Goal: Task Accomplishment & Management: Use online tool/utility

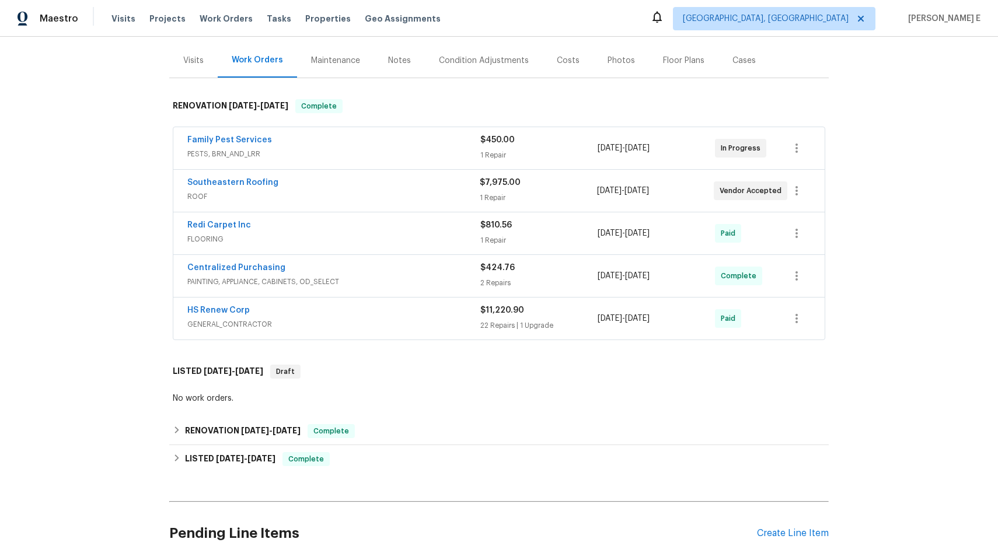
scroll to position [241, 0]
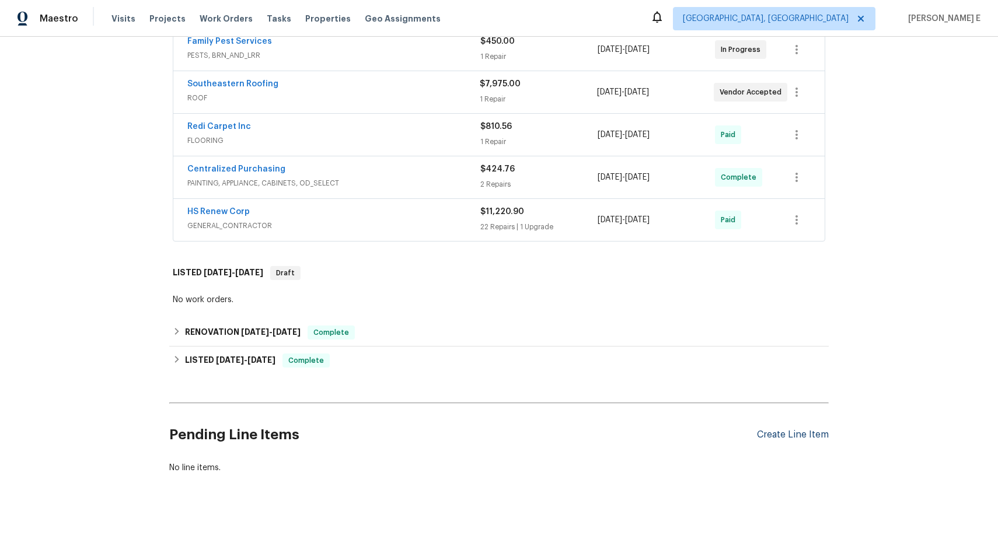
click at [802, 430] on div "Create Line Item" at bounding box center [793, 435] width 72 height 11
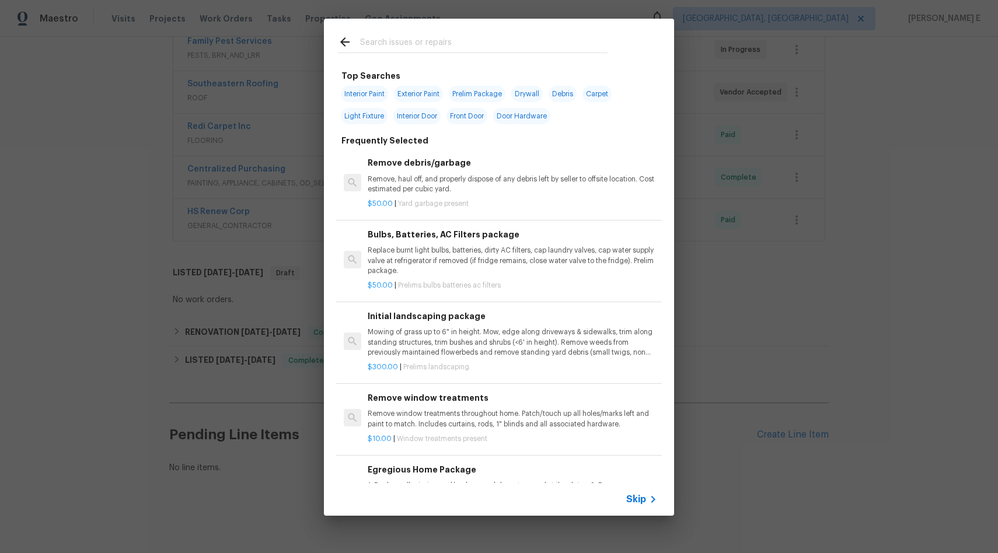
click at [635, 508] on div "Skip" at bounding box center [499, 499] width 350 height 33
click at [637, 504] on span "Skip" at bounding box center [636, 500] width 20 height 12
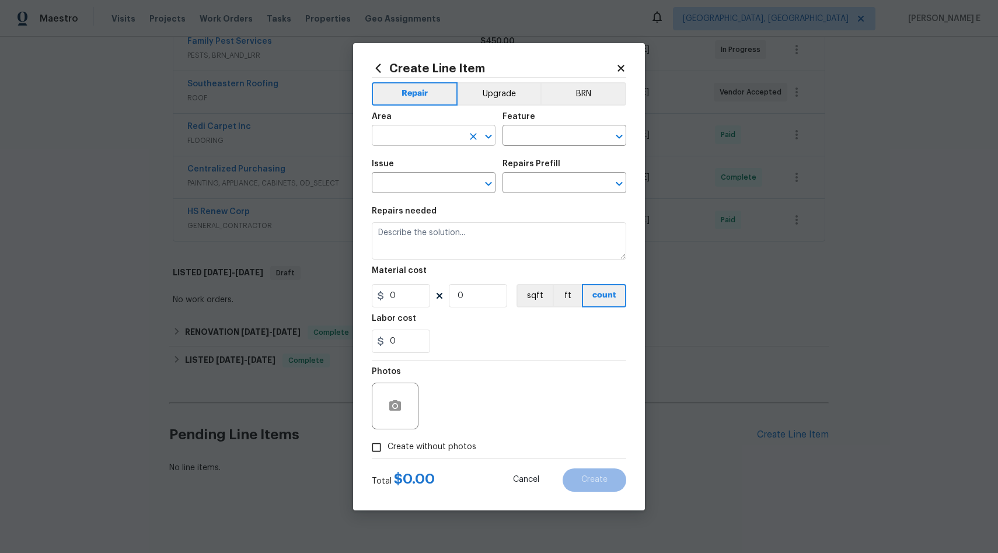
click at [415, 144] on input "text" at bounding box center [417, 137] width 91 height 18
click at [431, 180] on li "Exterior Overall" at bounding box center [434, 181] width 124 height 19
type input "Exterior Overall"
click at [532, 137] on input "text" at bounding box center [547, 137] width 91 height 18
type input "p"
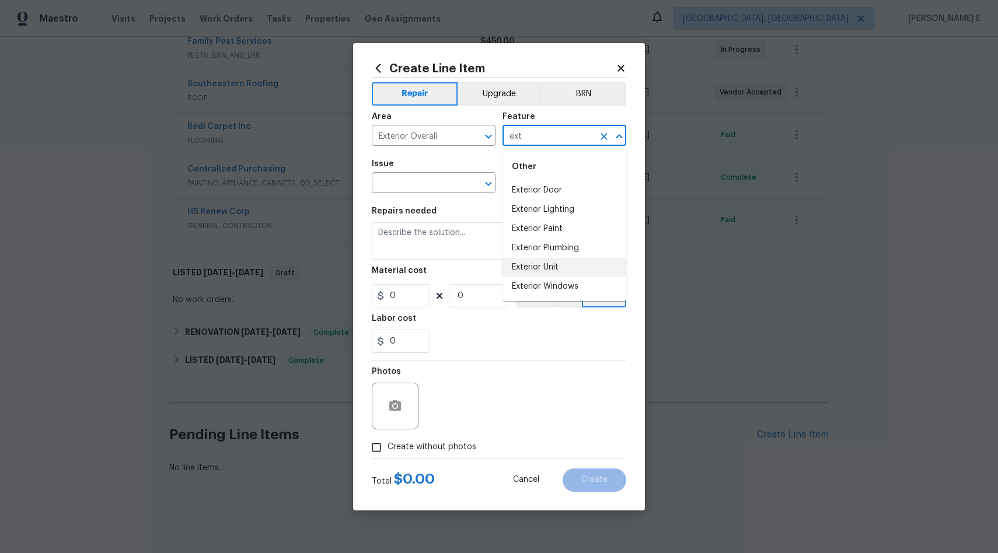
click at [587, 267] on li "Exterior Unit" at bounding box center [564, 267] width 124 height 19
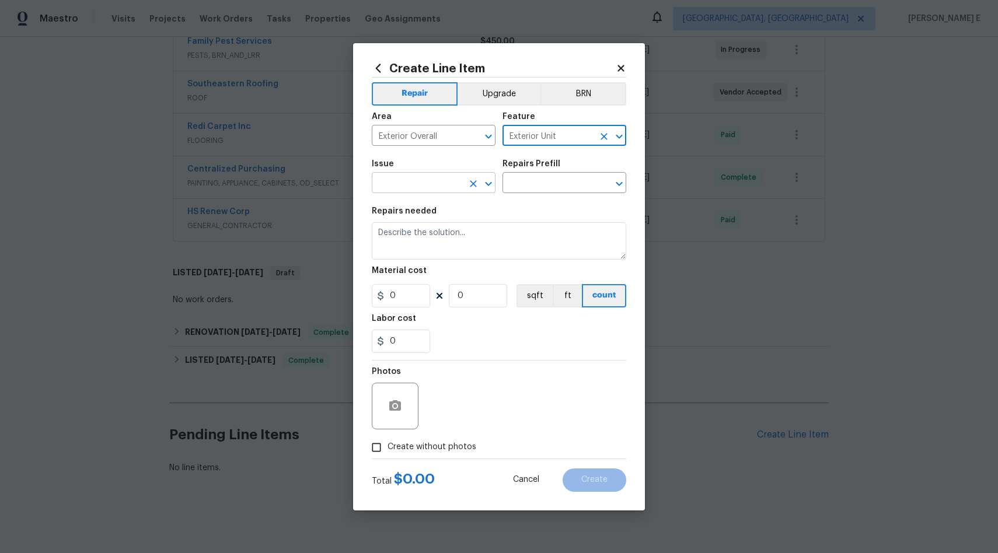
type input "Exterior Unit"
click at [418, 179] on input "text" at bounding box center [417, 184] width 91 height 18
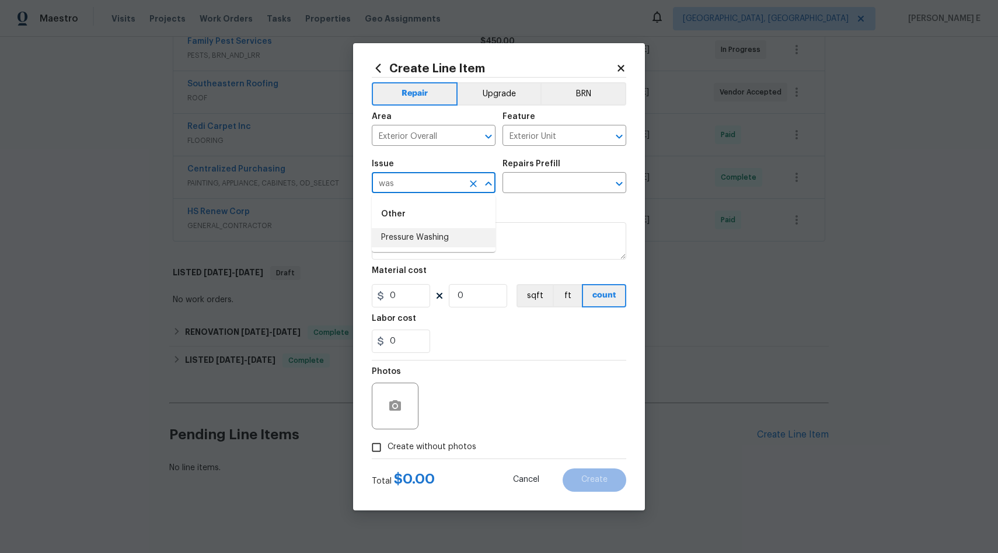
click at [423, 232] on li "Pressure Washing" at bounding box center [434, 237] width 124 height 19
type input "Pressure Washing"
click at [548, 184] on input "text" at bounding box center [547, 184] width 91 height 18
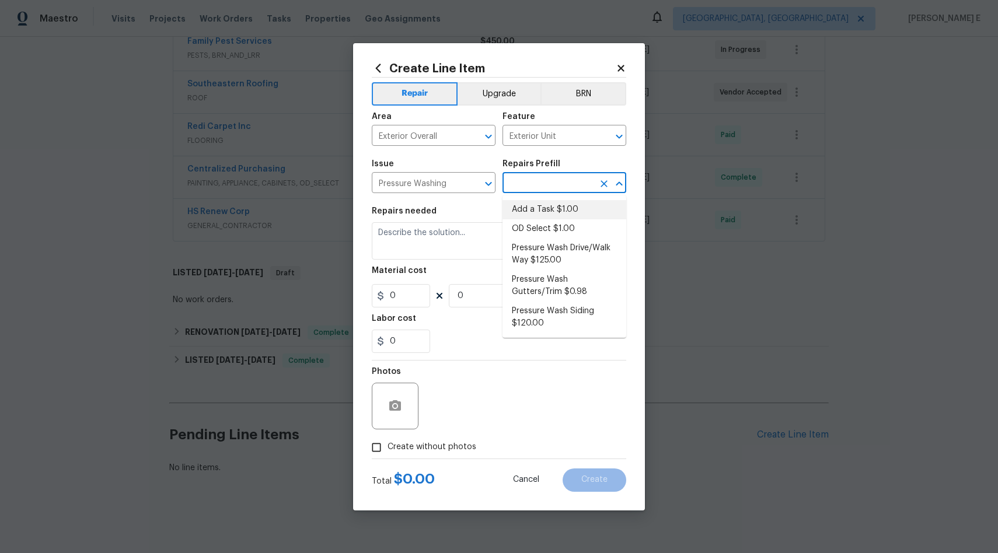
click at [551, 210] on li "Add a Task $1.00" at bounding box center [564, 209] width 124 height 19
type input "Siding"
type input "Add a Task $1.00"
type textarea "HPM to detail"
type input "1"
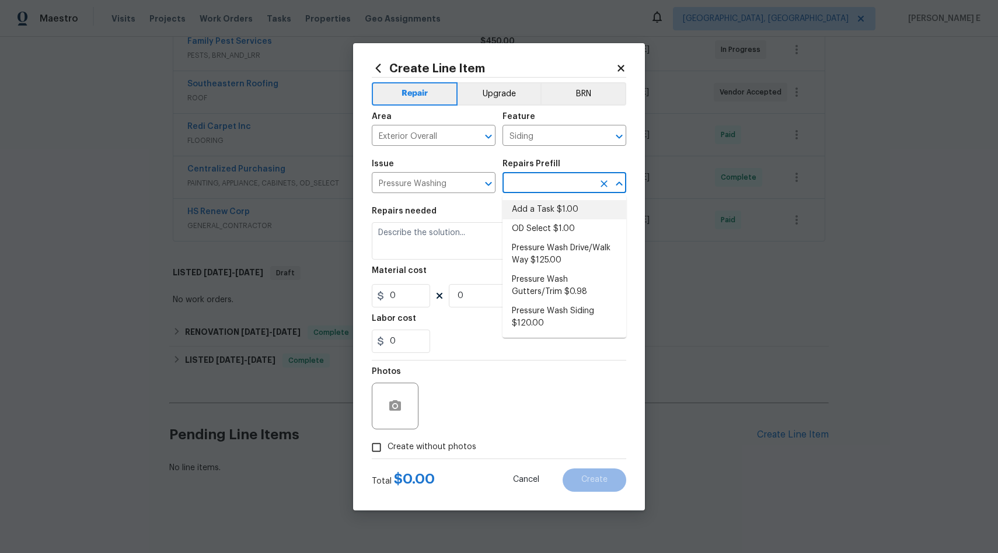
type input "1"
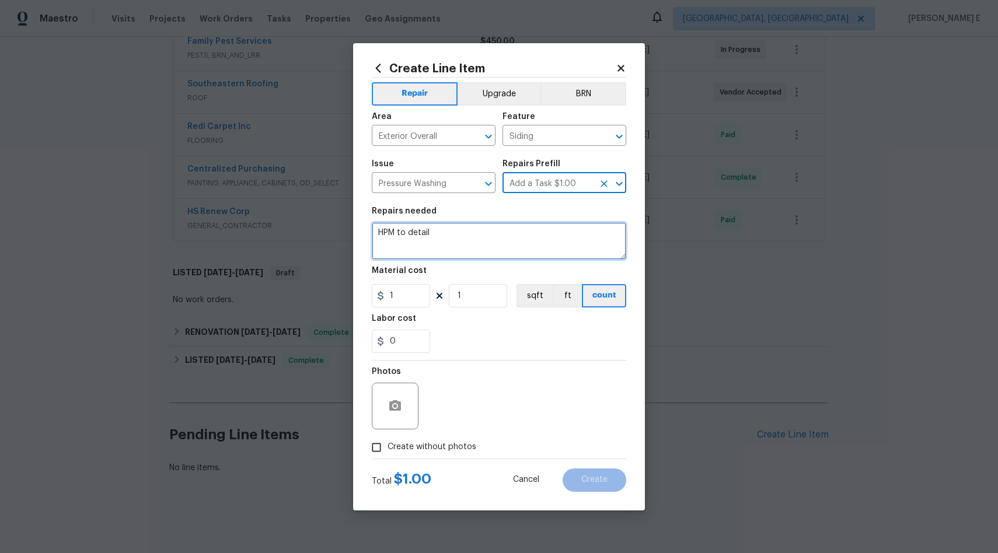
click at [514, 237] on textarea "HPM to detail" at bounding box center [499, 240] width 254 height 37
click at [553, 232] on textarea "HOA Violation - Please pressure wash" at bounding box center [499, 240] width 254 height 37
paste textarea "1, Power wash driveway to remove black mold and stains. And the decorative pave…"
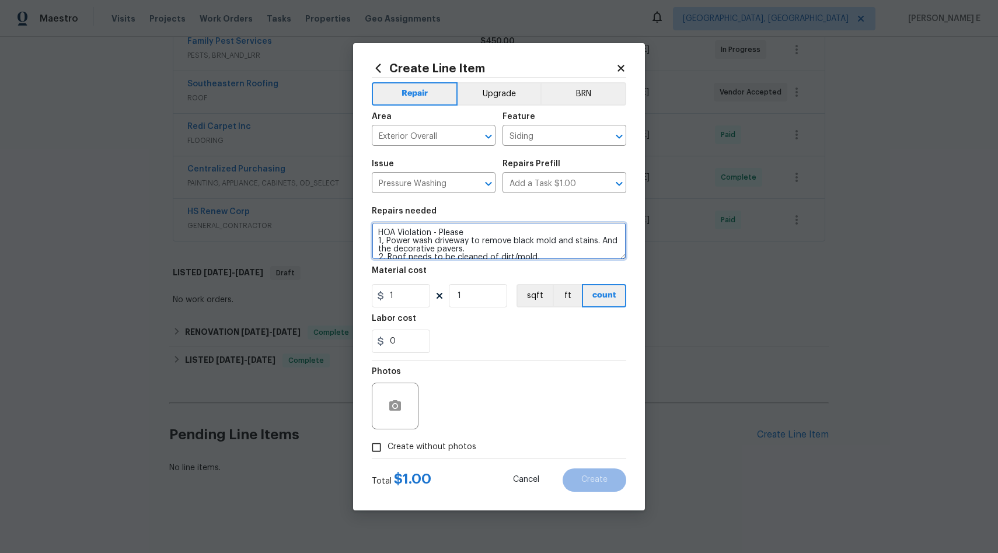
scroll to position [2, 0]
click at [386, 238] on textarea "HOA Violation - Please 1, Power wash driveway to remove black mold and stains. …" at bounding box center [499, 240] width 254 height 37
type textarea "HOA Violation - Please Power wash driveway to remove black mold and stains. And…"
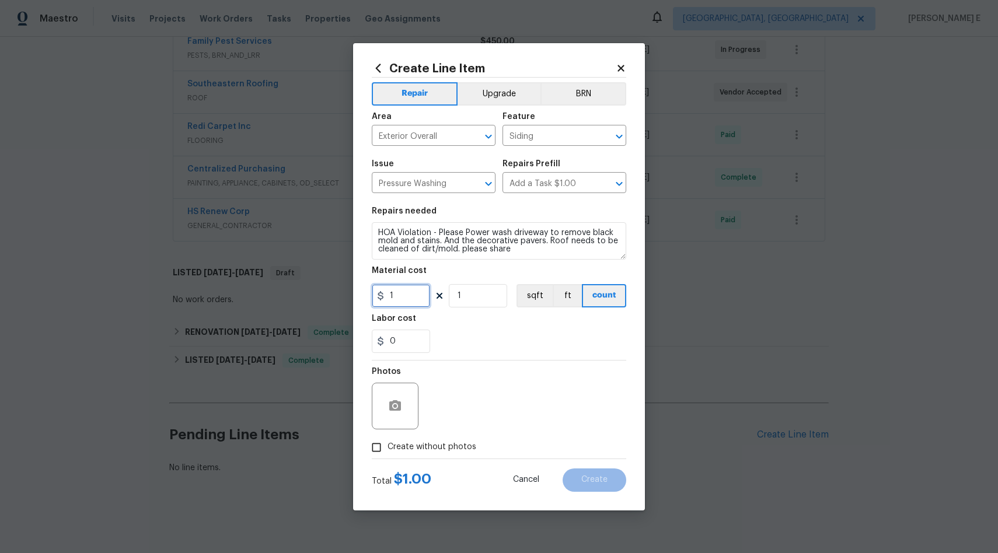
click at [414, 292] on input "1" at bounding box center [401, 295] width 58 height 23
type input "200"
click at [375, 445] on input "Create without photos" at bounding box center [376, 448] width 22 height 22
checkbox input "true"
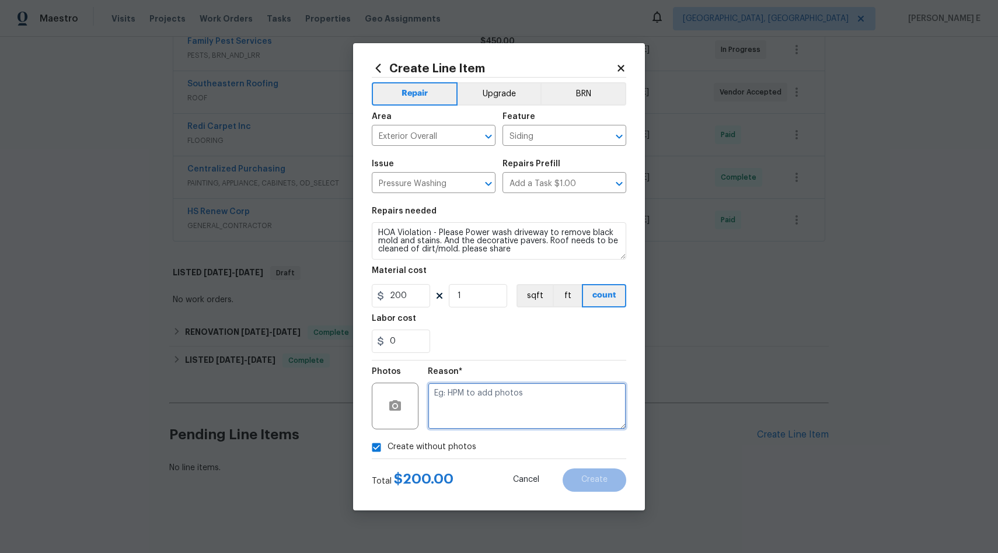
click at [582, 418] on textarea at bounding box center [527, 406] width 198 height 47
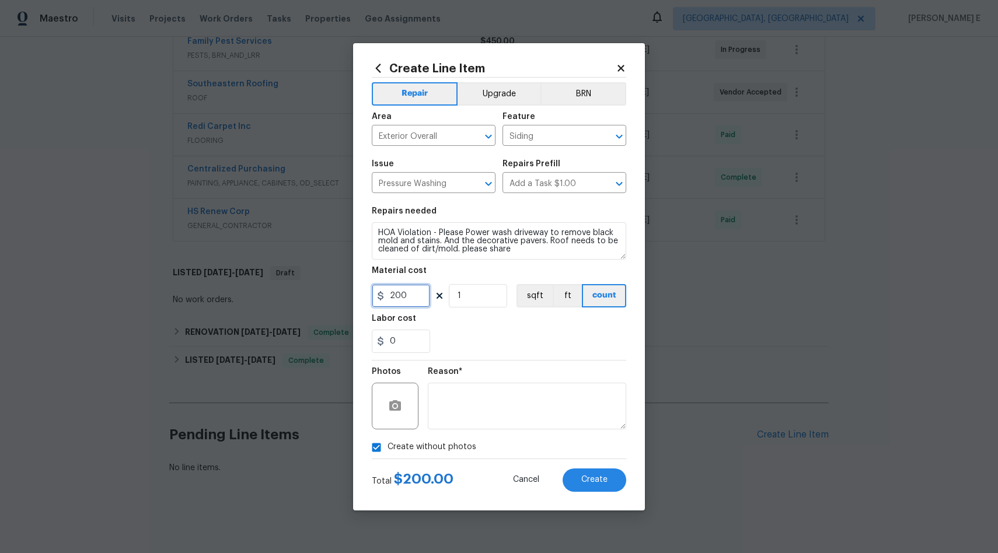
click at [409, 298] on input "200" at bounding box center [401, 295] width 58 height 23
type input "200"
click at [596, 477] on span "Create" at bounding box center [594, 480] width 26 height 9
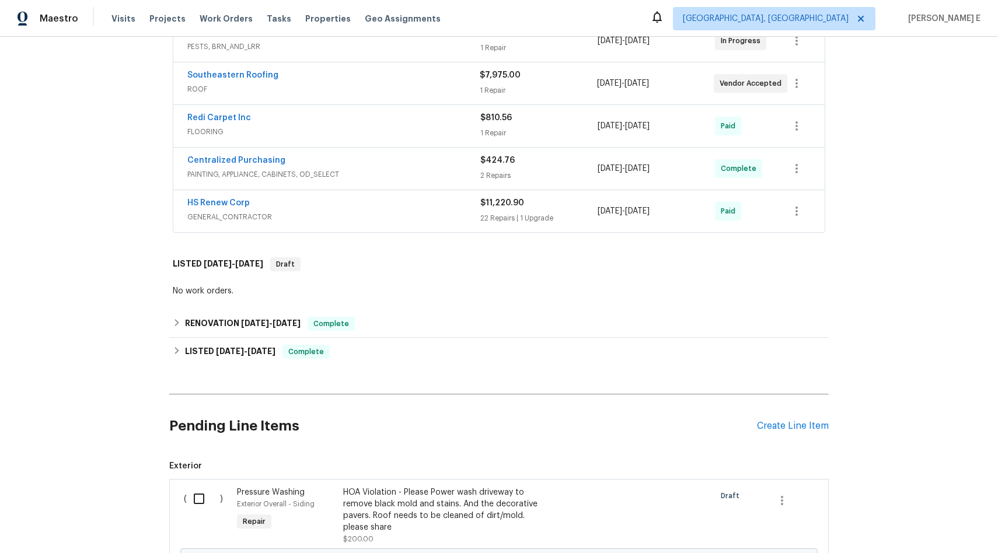
scroll to position [397, 0]
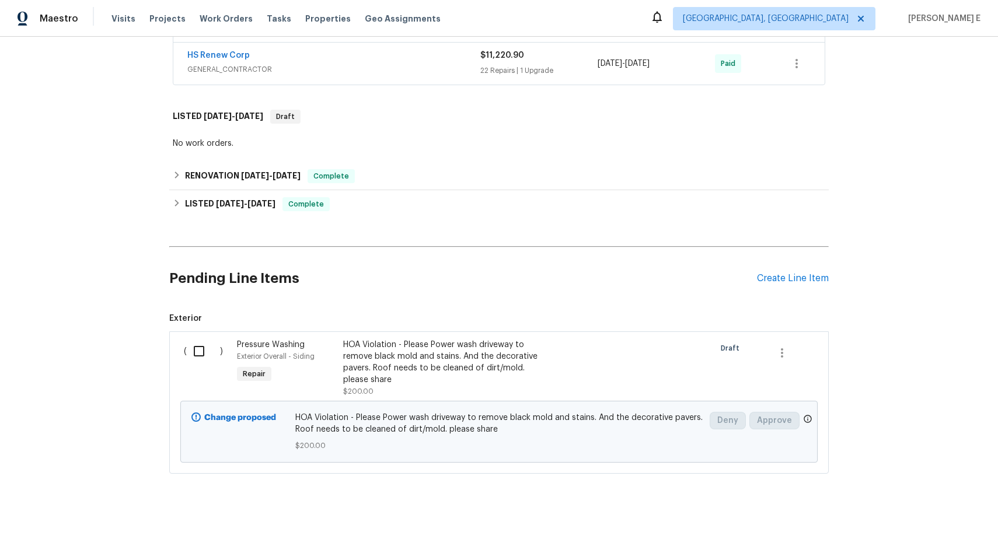
click at [195, 340] on input "checkbox" at bounding box center [203, 351] width 33 height 25
checkbox input "true"
click at [935, 521] on span "Create Work Order" at bounding box center [931, 524] width 78 height 15
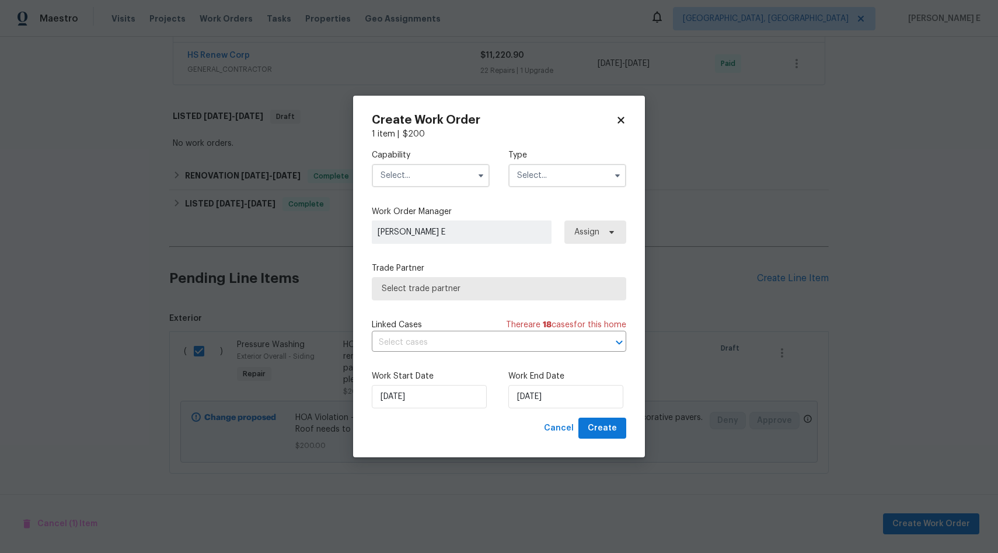
click at [445, 174] on input "text" at bounding box center [431, 175] width 118 height 23
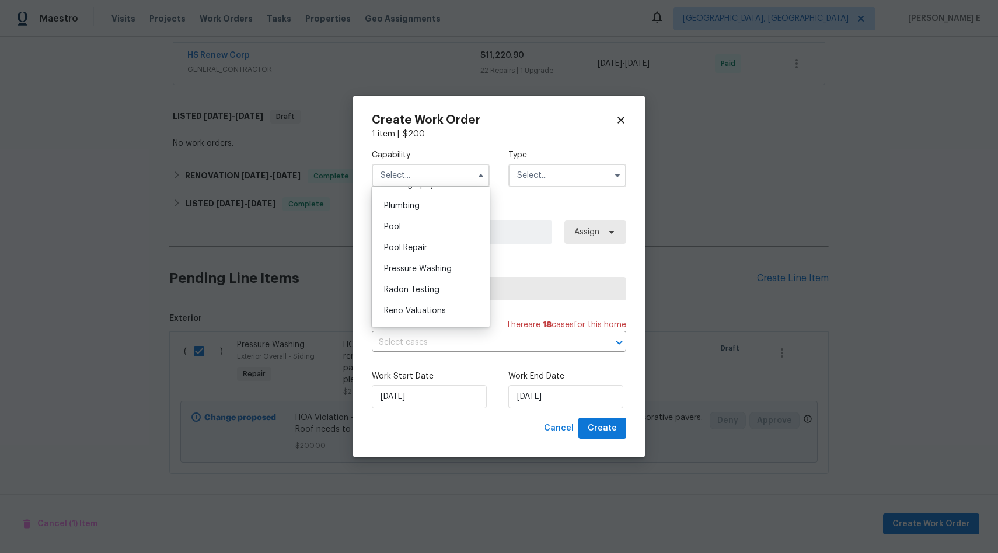
scroll to position [1042, 0]
click at [447, 268] on span "Pressure Washing" at bounding box center [418, 264] width 68 height 8
type input "Pressure Washing"
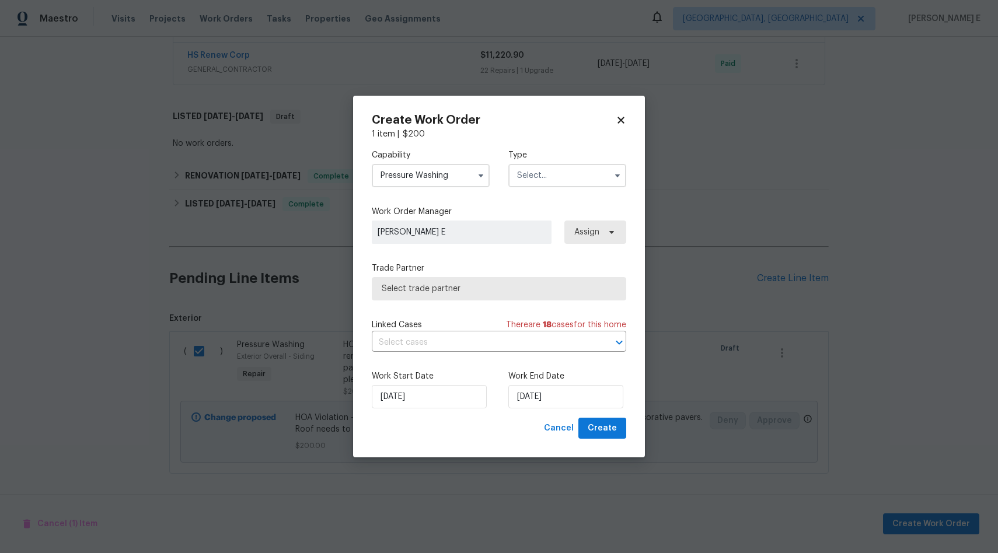
click at [562, 174] on input "text" at bounding box center [567, 175] width 118 height 23
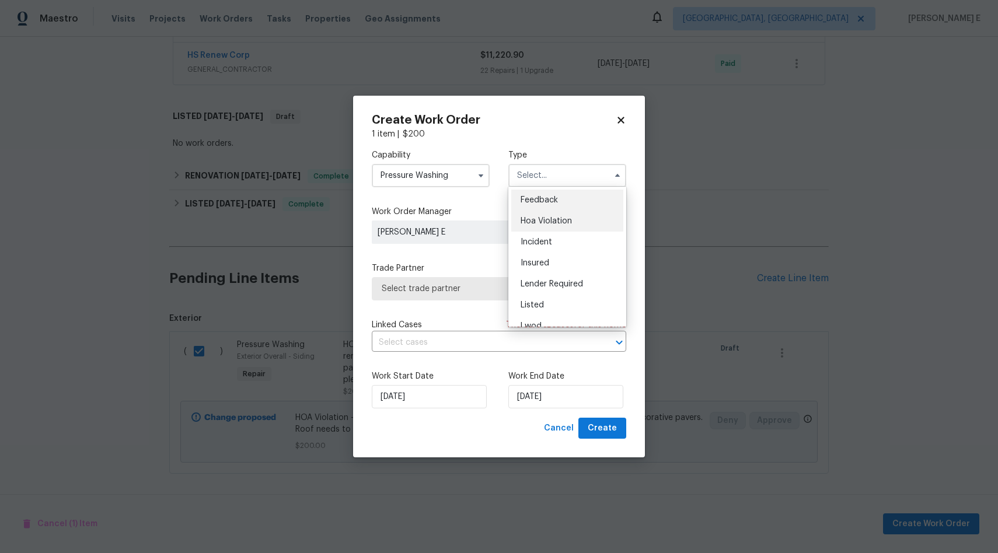
click at [563, 217] on div "Hoa Violation" at bounding box center [567, 221] width 112 height 21
type input "Hoa Violation"
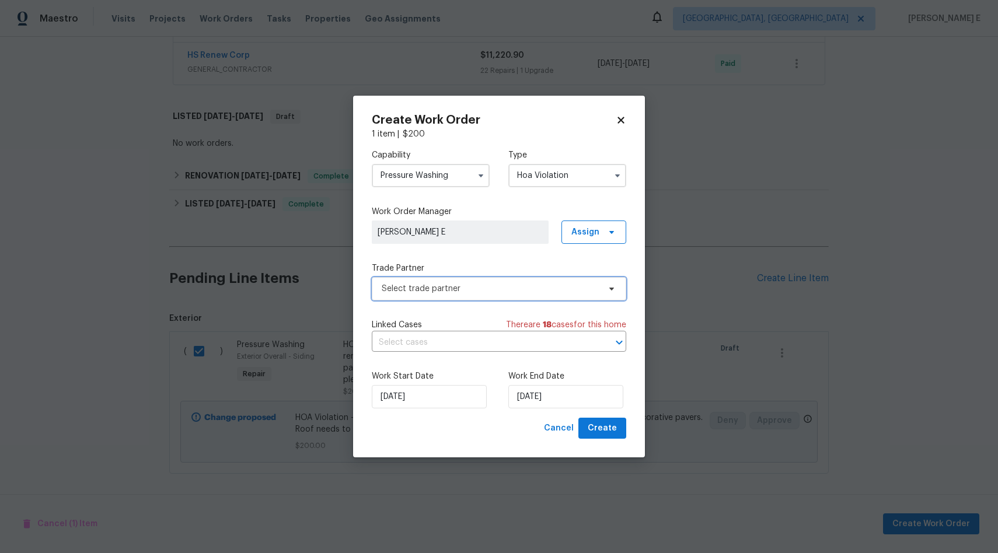
click at [493, 292] on span "Select trade partner" at bounding box center [491, 289] width 218 height 12
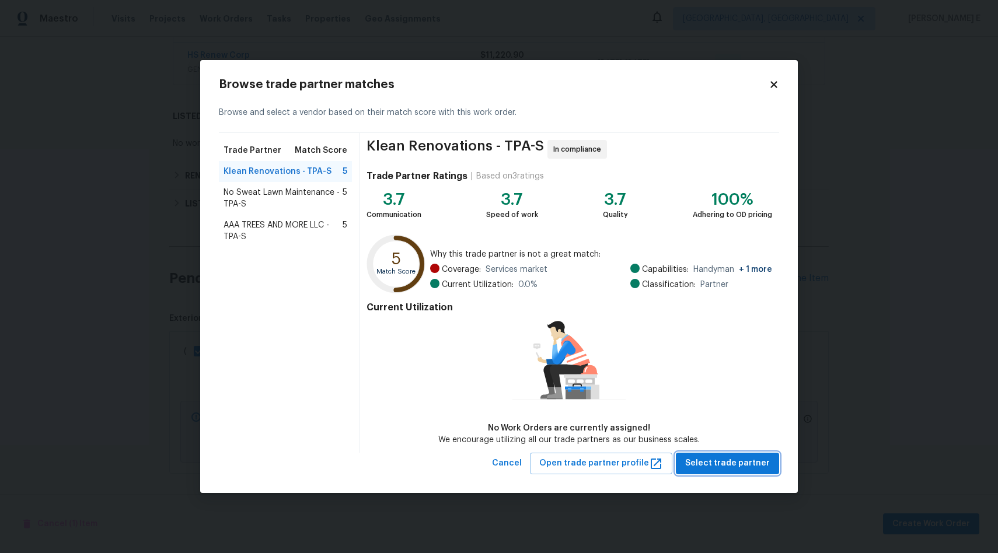
click at [755, 453] on button "Select trade partner" at bounding box center [727, 464] width 103 height 22
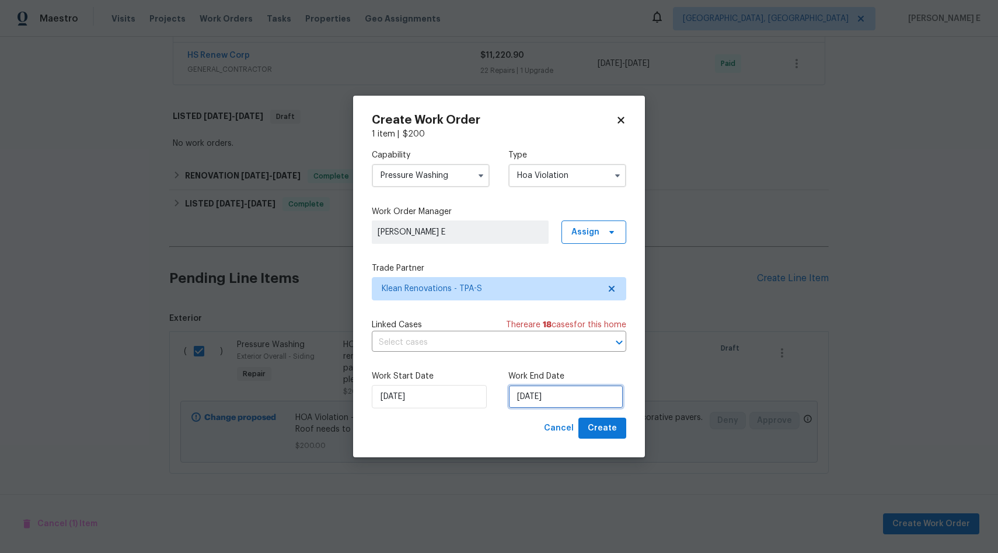
click at [565, 402] on input "[DATE]" at bounding box center [565, 396] width 115 height 23
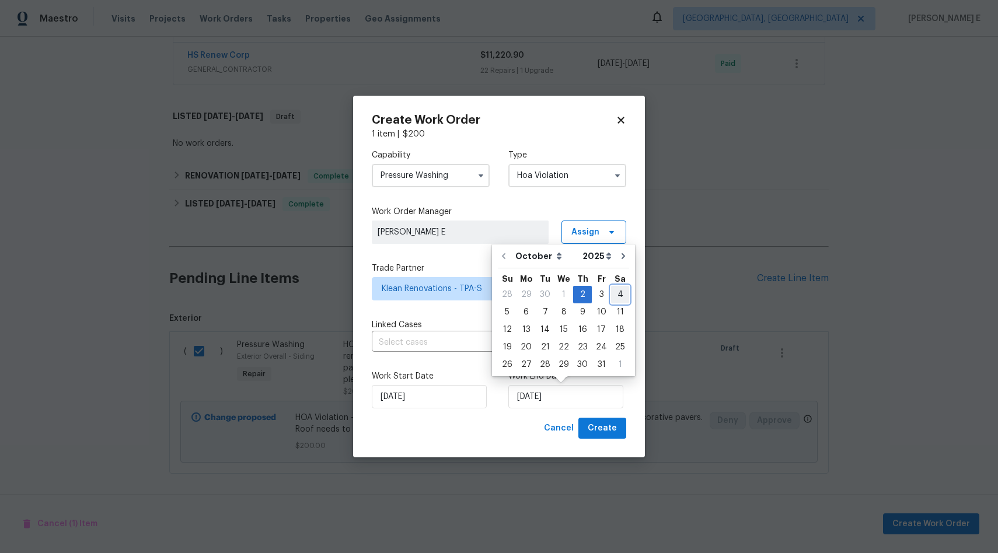
click at [613, 291] on div "4" at bounding box center [620, 295] width 18 height 16
type input "[DATE]"
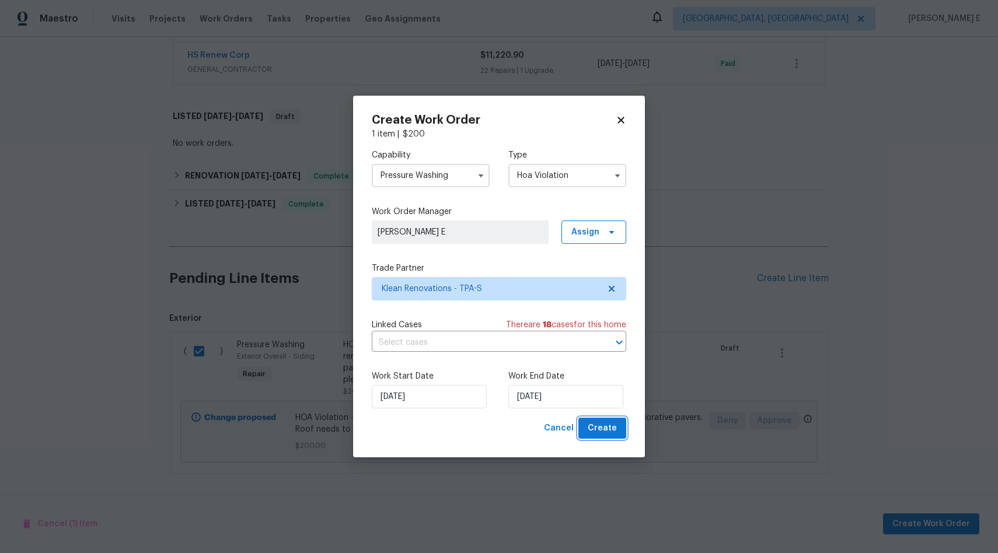
click at [610, 427] on span "Create" at bounding box center [602, 428] width 29 height 15
checkbox input "false"
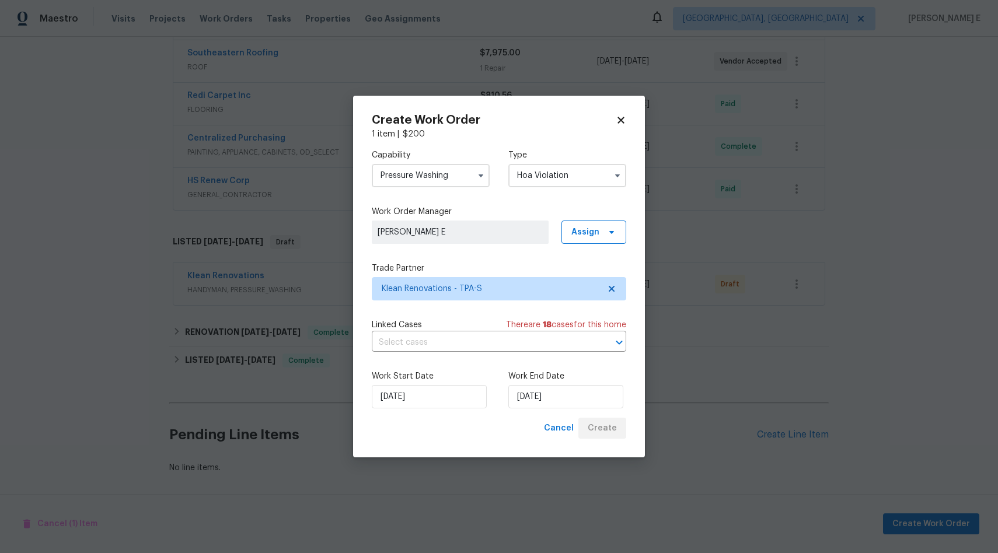
scroll to position [272, 0]
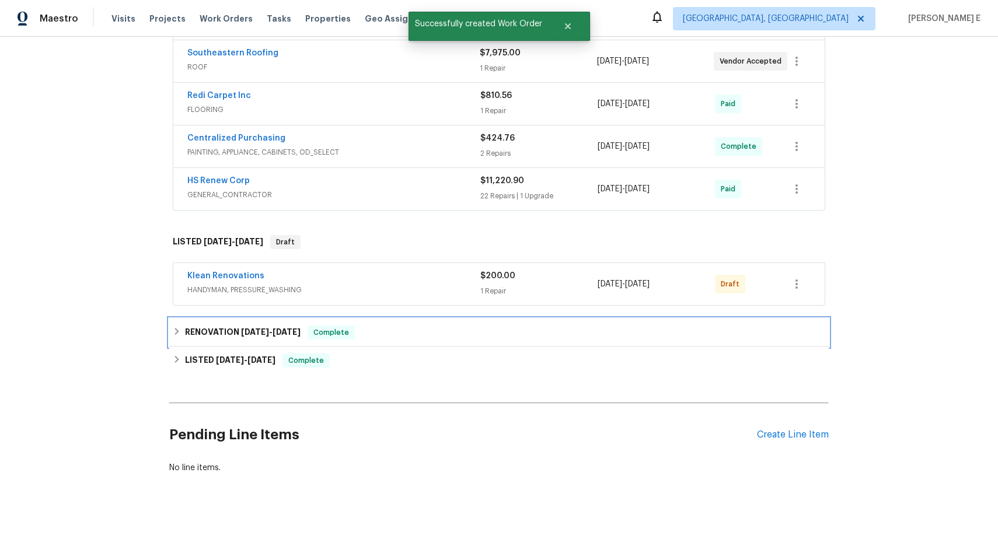
click at [778, 334] on div "RENOVATION [DATE] - [DATE] Complete" at bounding box center [498, 333] width 659 height 28
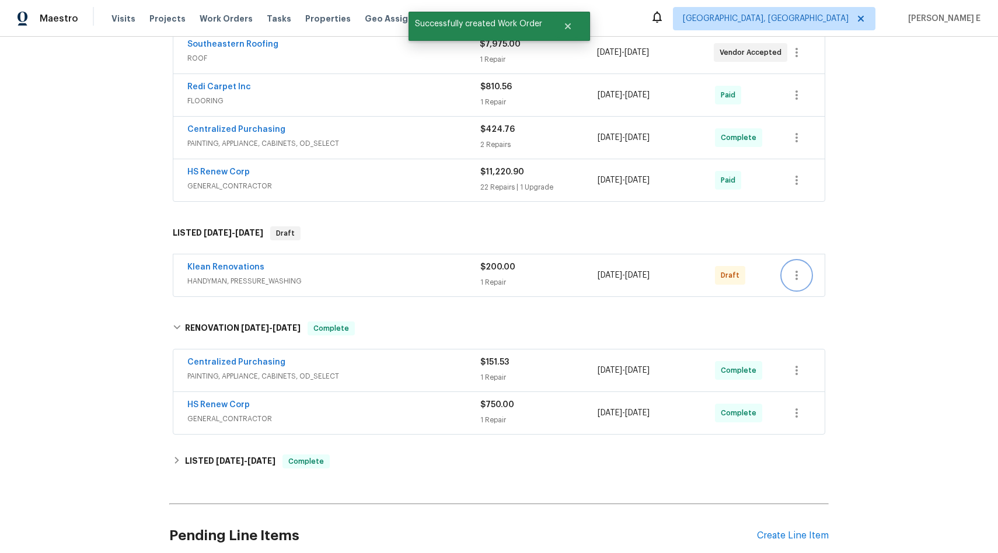
click at [793, 278] on icon "button" at bounding box center [797, 275] width 14 height 14
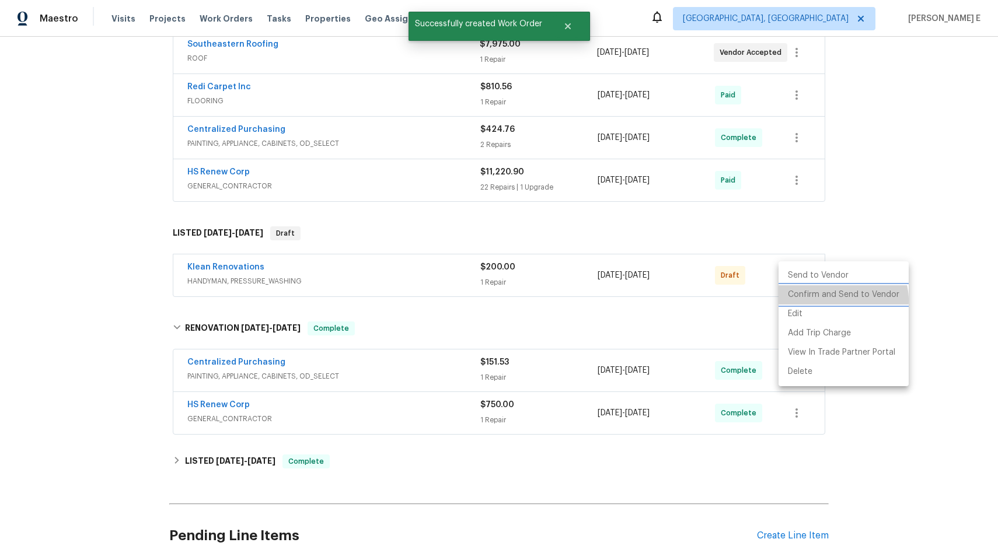
click at [839, 301] on li "Confirm and Send to Vendor" at bounding box center [843, 294] width 130 height 19
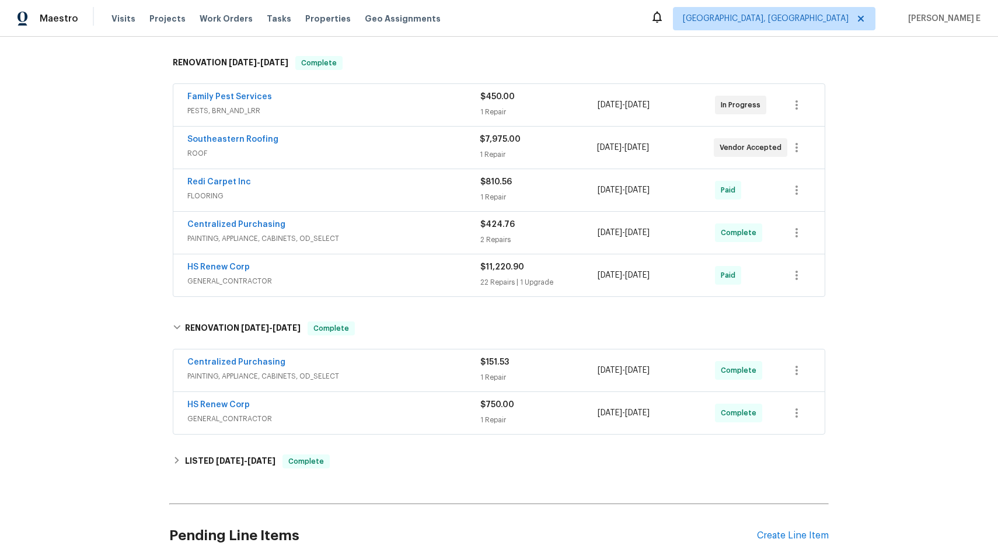
click at [921, 193] on div "Back to all projects [STREET_ADDRESS] 2 Beds | 2 Baths | Total: 888 ft² | Above…" at bounding box center [499, 295] width 998 height 516
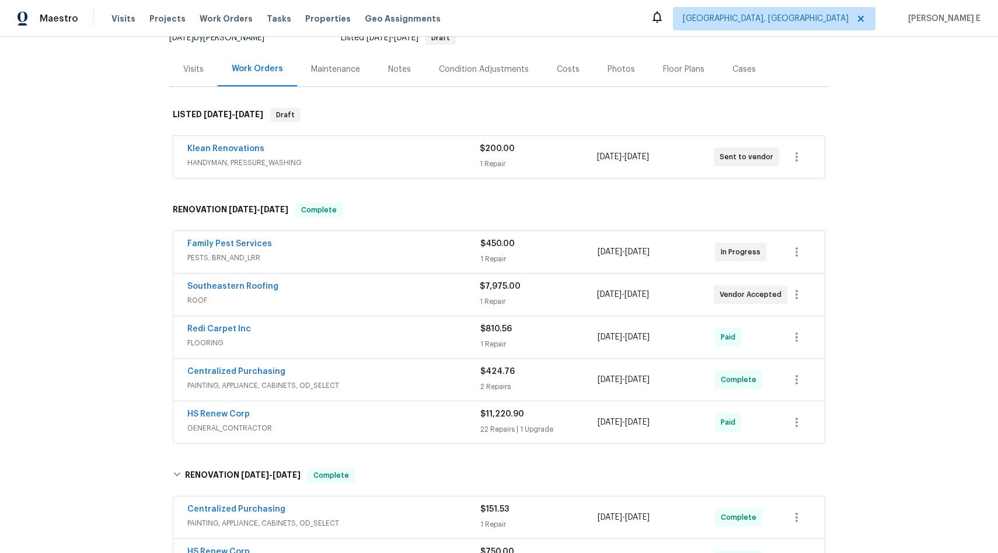
scroll to position [85, 0]
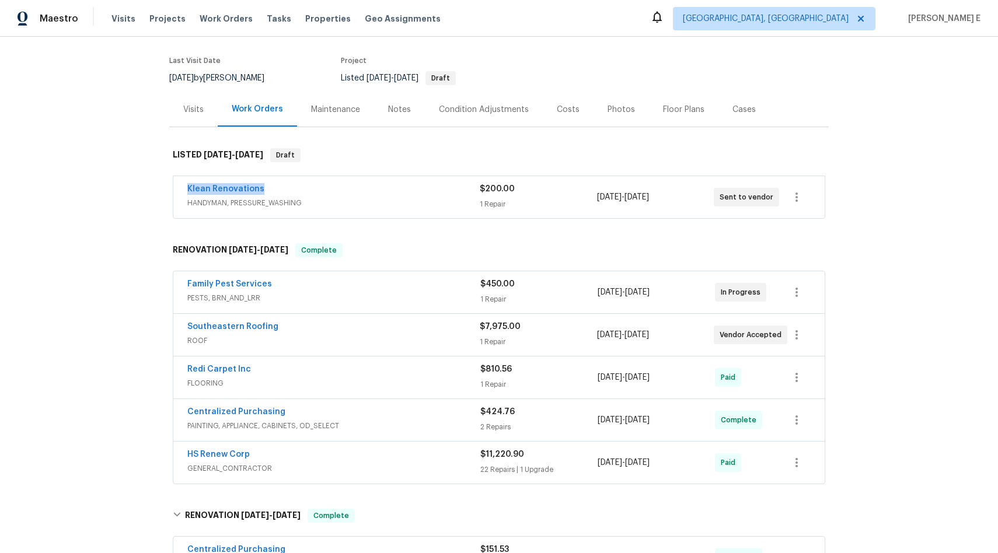
drag, startPoint x: 262, startPoint y: 191, endPoint x: 178, endPoint y: 188, distance: 84.1
click at [178, 188] on div "Klean Renovations HANDYMAN, PRESSURE_WASHING $200.00 1 Repair [DATE] - [DATE] S…" at bounding box center [498, 197] width 651 height 42
copy link "Klean Renovations"
